Goal: Task Accomplishment & Management: Use online tool/utility

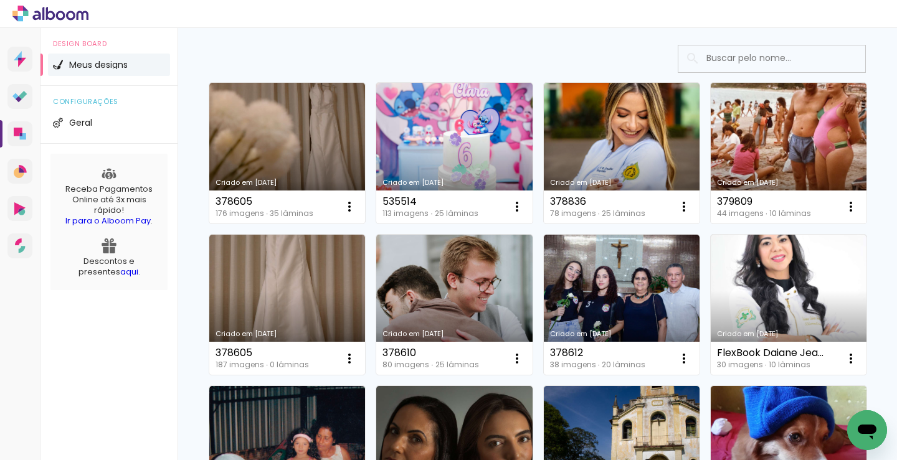
scroll to position [187, 0]
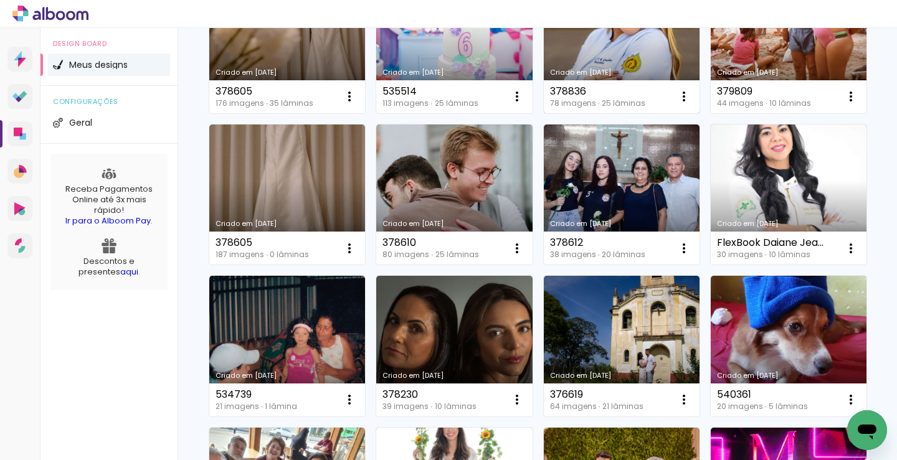
click at [590, 71] on div "Criado em [DATE]" at bounding box center [621, 72] width 143 height 7
